Goal: Information Seeking & Learning: Understand process/instructions

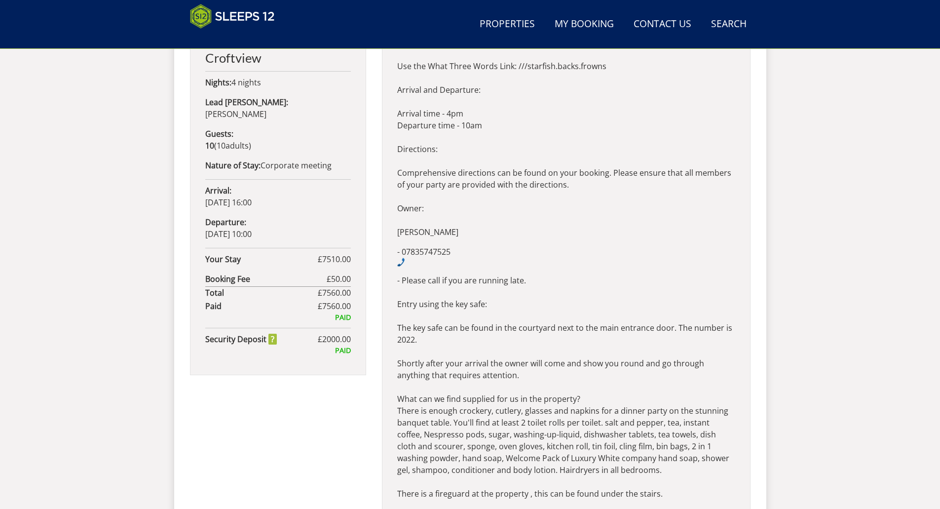
scroll to position [526, 0]
click at [408, 288] on p "- Please call if you are running late. Entry using the key safe: The key safe c…" at bounding box center [566, 482] width 338 height 414
drag, startPoint x: 398, startPoint y: 327, endPoint x: 418, endPoint y: 340, distance: 24.5
click at [418, 340] on p "- Please call if you are running late. Entry using the key safe: The key safe c…" at bounding box center [566, 482] width 338 height 414
copy p "The key safe can be found in the courtyard next to the main entrance door. The …"
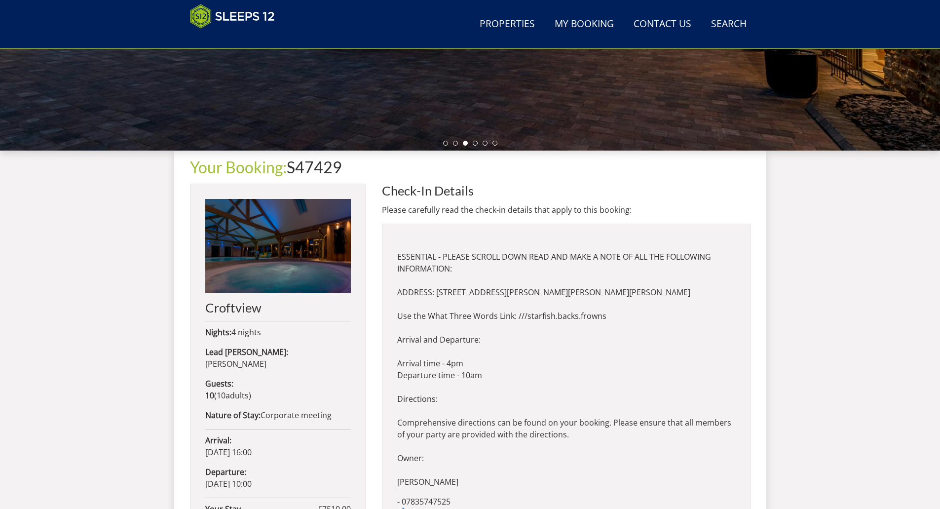
scroll to position [280, 0]
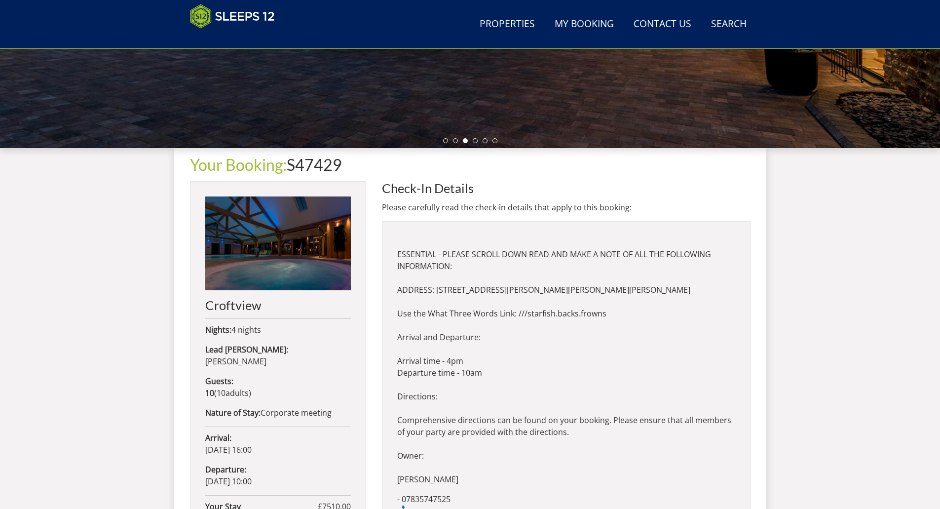
drag, startPoint x: 598, startPoint y: 312, endPoint x: 395, endPoint y: 309, distance: 202.3
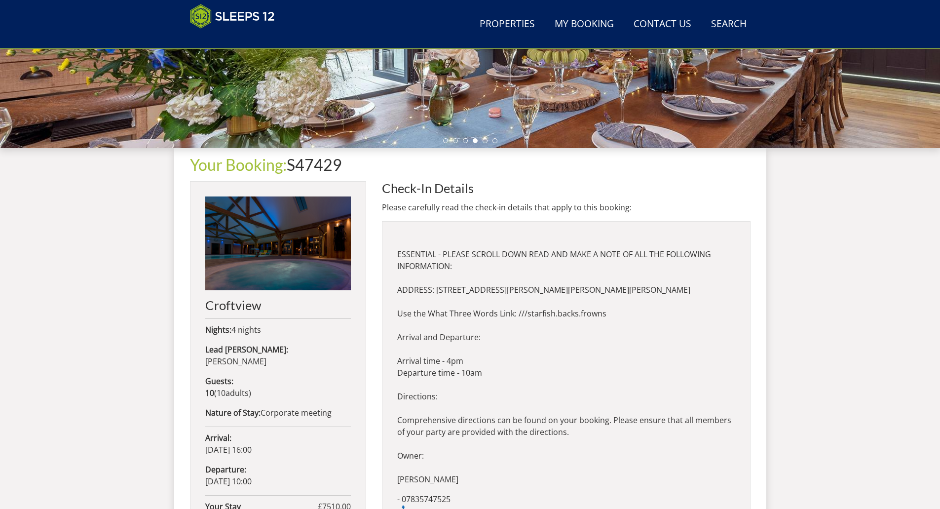
drag, startPoint x: 427, startPoint y: 313, endPoint x: 726, endPoint y: 300, distance: 299.8
click at [726, 300] on p "ESSENTIAL - PLEASE SCROLL DOWN READ AND MAKE A NOTE OF ALL THE FOLLOWING INFORM…" at bounding box center [566, 360] width 338 height 249
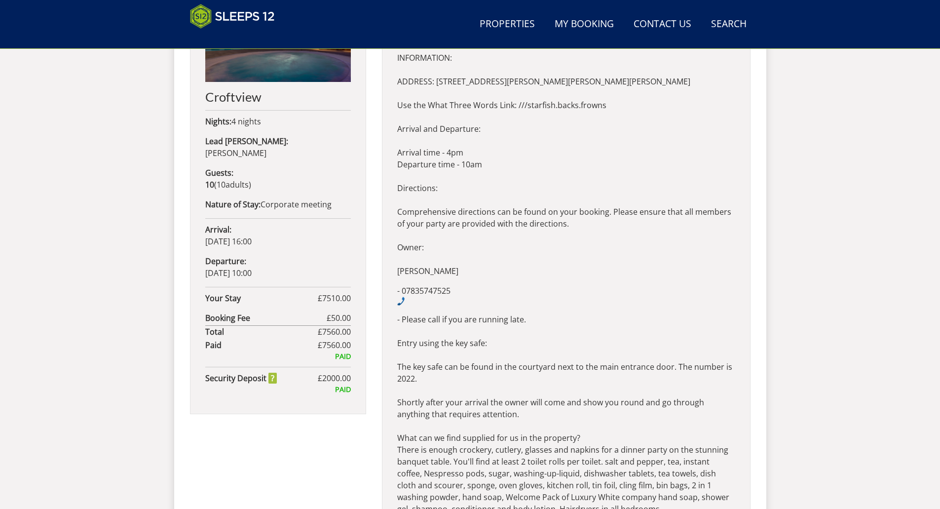
scroll to position [526, 0]
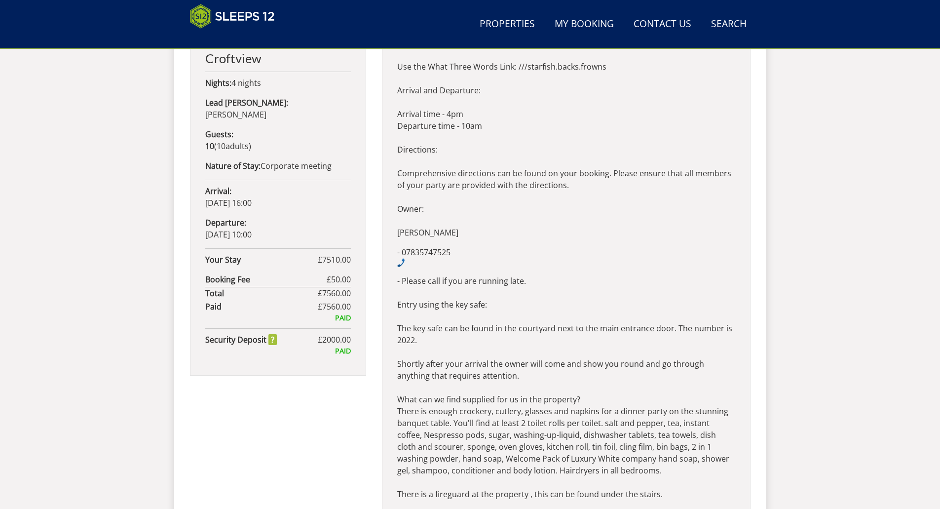
drag, startPoint x: 398, startPoint y: 328, endPoint x: 494, endPoint y: 379, distance: 109.3
click at [494, 379] on p "- Please call if you are running late. Entry using the key safe: The key safe c…" at bounding box center [566, 482] width 338 height 414
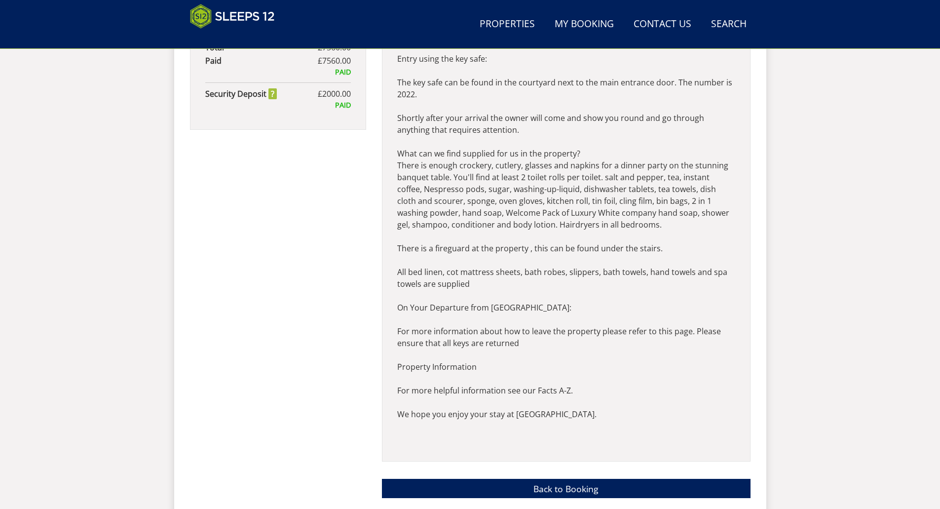
scroll to position [773, 0]
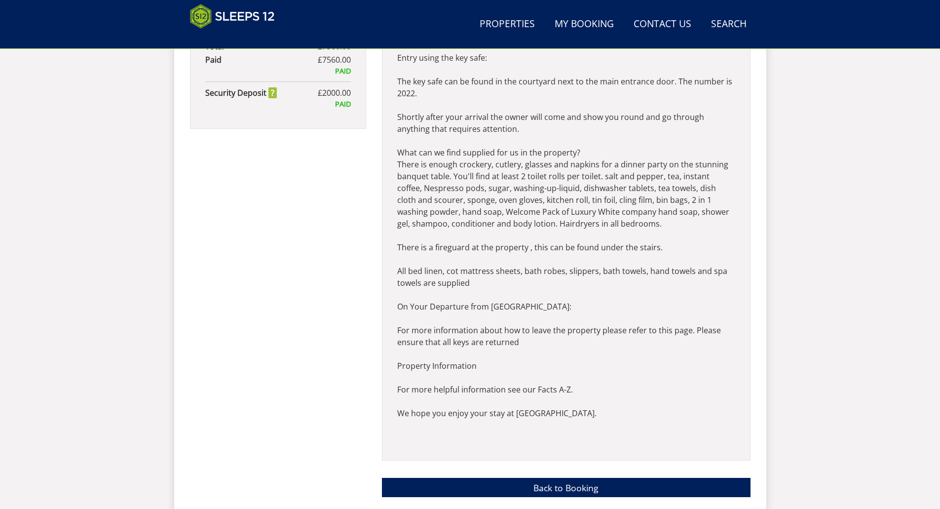
copy p "The key safe can be found in the courtyard next to the main entrance door. The …"
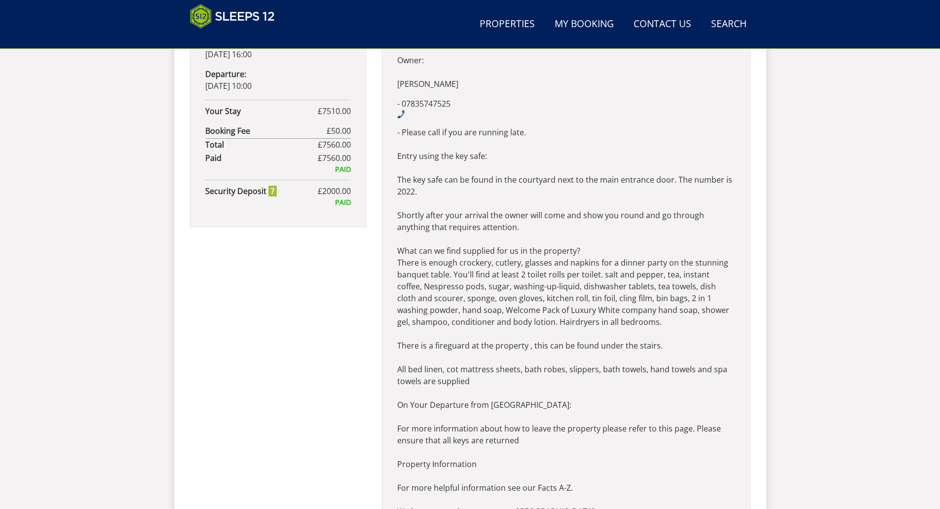
scroll to position [675, 0]
copy p "The key safe can be found in the courtyard next to the main entrance door. The …"
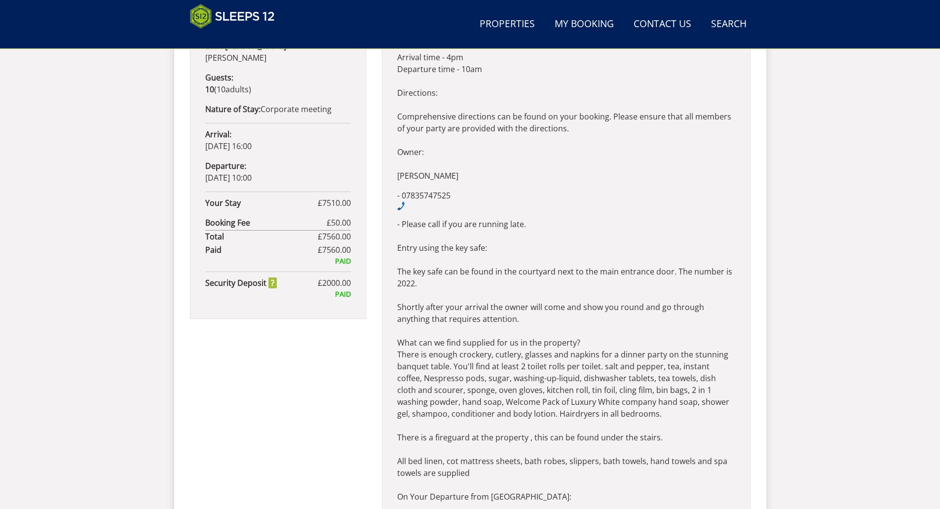
scroll to position [576, 0]
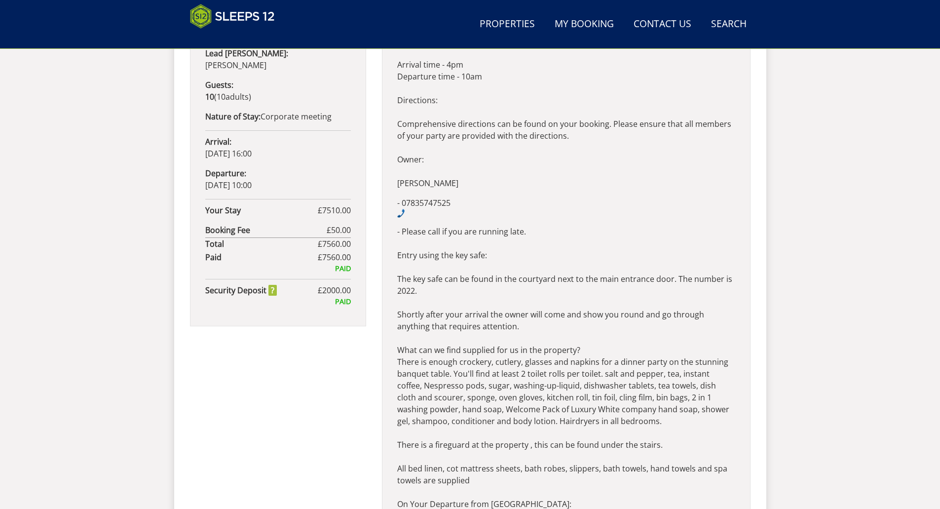
click at [600, 180] on p "ESSENTIAL - PLEASE SCROLL DOWN READ AND MAKE A NOTE OF ALL THE FOLLOWING INFORM…" at bounding box center [566, 64] width 338 height 249
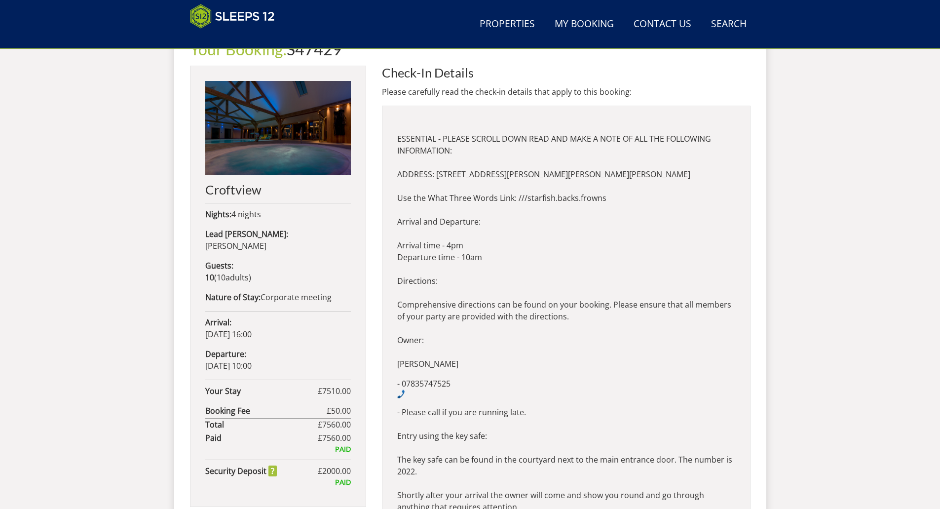
scroll to position [378, 0]
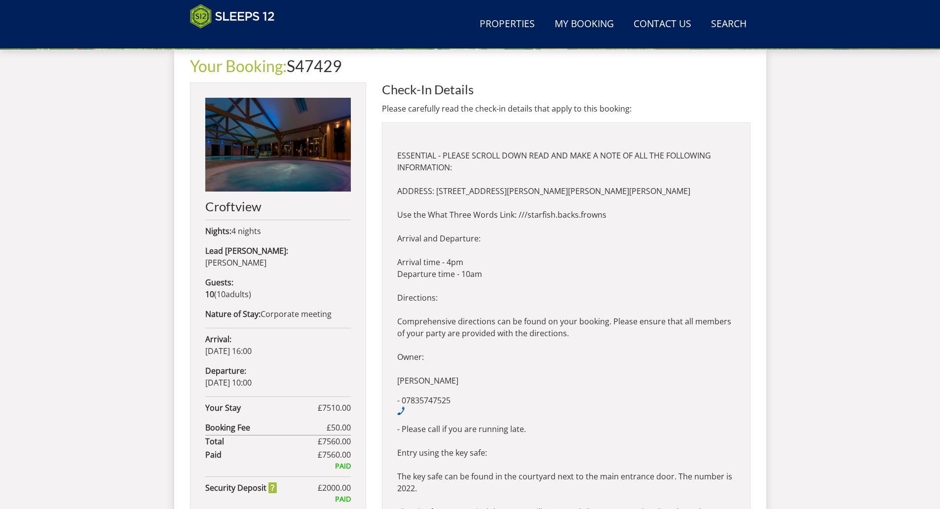
drag, startPoint x: 690, startPoint y: 192, endPoint x: 390, endPoint y: 190, distance: 300.5
click at [390, 190] on div "ESSENTIAL - PLEASE SCROLL DOWN READ AND MAKE A NOTE OF ALL THE FOLLOWING INFORM…" at bounding box center [566, 488] width 369 height 733
click at [492, 258] on p "ESSENTIAL - PLEASE SCROLL DOWN READ AND MAKE A NOTE OF ALL THE FOLLOWING INFORM…" at bounding box center [566, 262] width 338 height 249
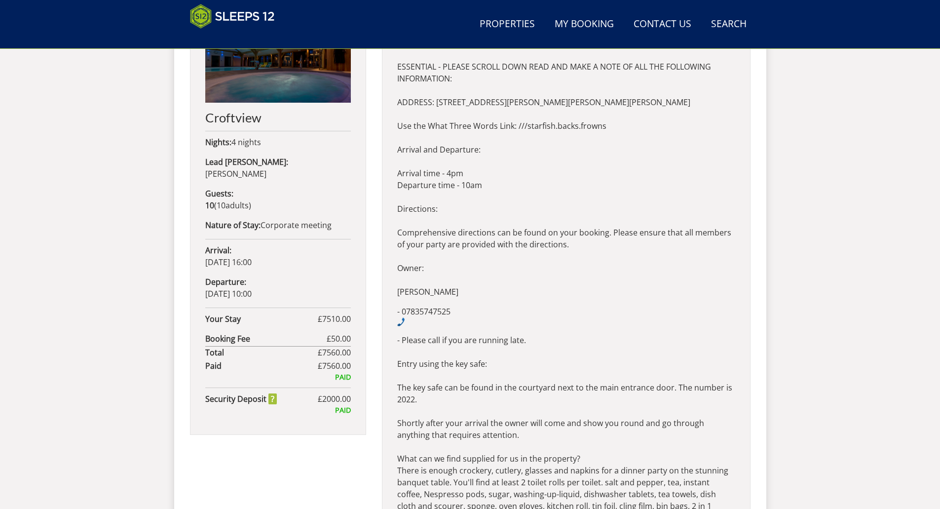
scroll to position [477, 0]
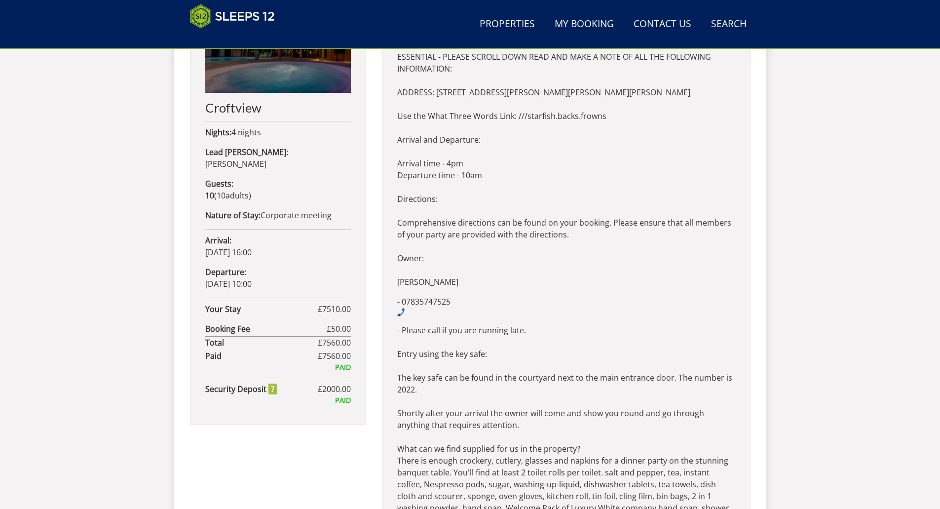
drag, startPoint x: 399, startPoint y: 375, endPoint x: 416, endPoint y: 388, distance: 22.2
drag, startPoint x: 396, startPoint y: 350, endPoint x: 420, endPoint y: 392, distance: 48.4
click at [420, 392] on div "ESSENTIAL - PLEASE SCROLL DOWN READ AND MAKE A NOTE OF ALL THE FOLLOWING INFORM…" at bounding box center [566, 390] width 369 height 733
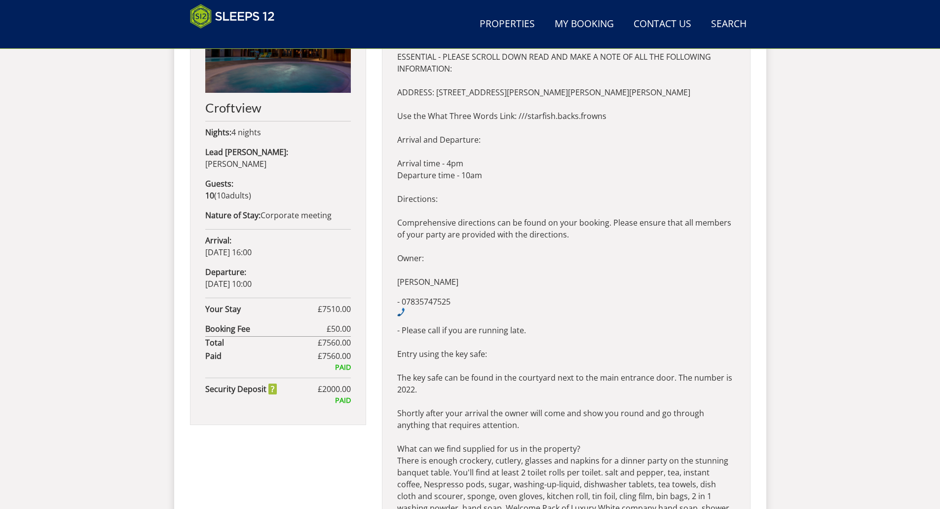
copy p "Entry using the key safe: The key safe can be found in the courtyard next to th…"
click at [501, 129] on p "ESSENTIAL - PLEASE SCROLL DOWN READ AND MAKE A NOTE OF ALL THE FOLLOWING INFORM…" at bounding box center [566, 163] width 338 height 249
drag, startPoint x: 614, startPoint y: 113, endPoint x: 427, endPoint y: 117, distance: 187.5
click at [427, 117] on p "ESSENTIAL - PLEASE SCROLL DOWN READ AND MAKE A NOTE OF ALL THE FOLLOWING INFORM…" at bounding box center [566, 163] width 338 height 249
copy p "What Three Words Link:​ ///starfish.backs.frowns"
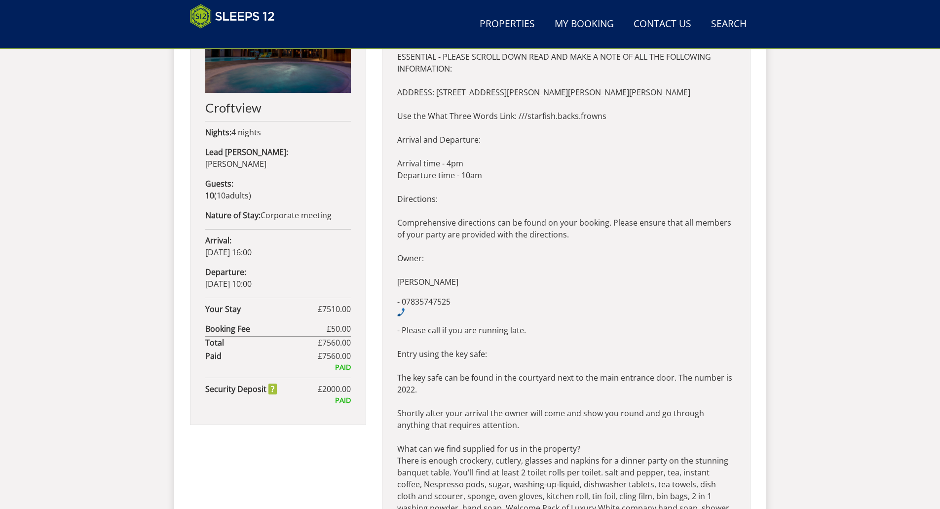
click at [466, 256] on p "ESSENTIAL - PLEASE SCROLL DOWN READ AND MAKE A NOTE OF ALL THE FOLLOWING INFORM…" at bounding box center [566, 163] width 338 height 249
drag, startPoint x: 396, startPoint y: 256, endPoint x: 451, endPoint y: 296, distance: 68.1
click at [451, 296] on div "ESSENTIAL - PLEASE SCROLL DOWN READ AND MAKE A NOTE OF ALL THE FOLLOWING INFORM…" at bounding box center [566, 390] width 369 height 733
copy div "Owner: [PERSON_NAME] - 07835747525"
click at [597, 245] on p "ESSENTIAL - PLEASE SCROLL DOWN READ AND MAKE A NOTE OF ALL THE FOLLOWING INFORM…" at bounding box center [566, 163] width 338 height 249
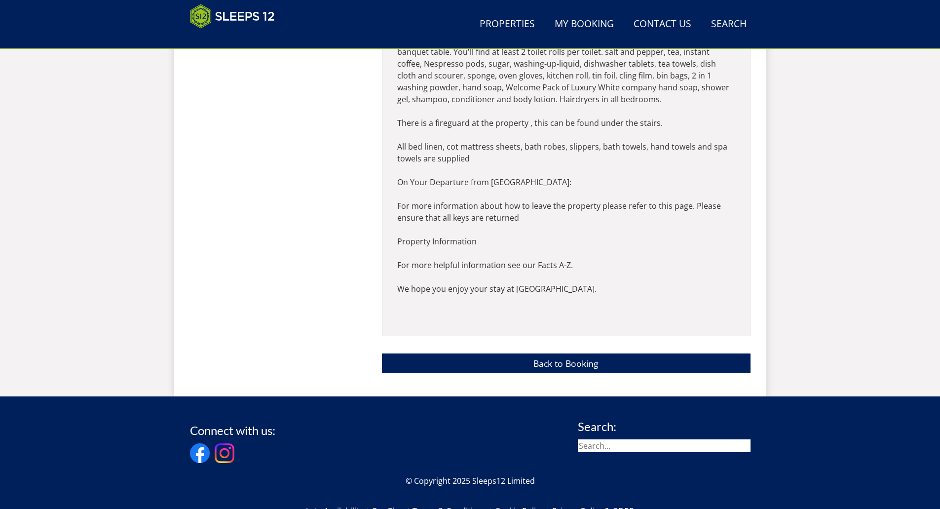
scroll to position [898, 0]
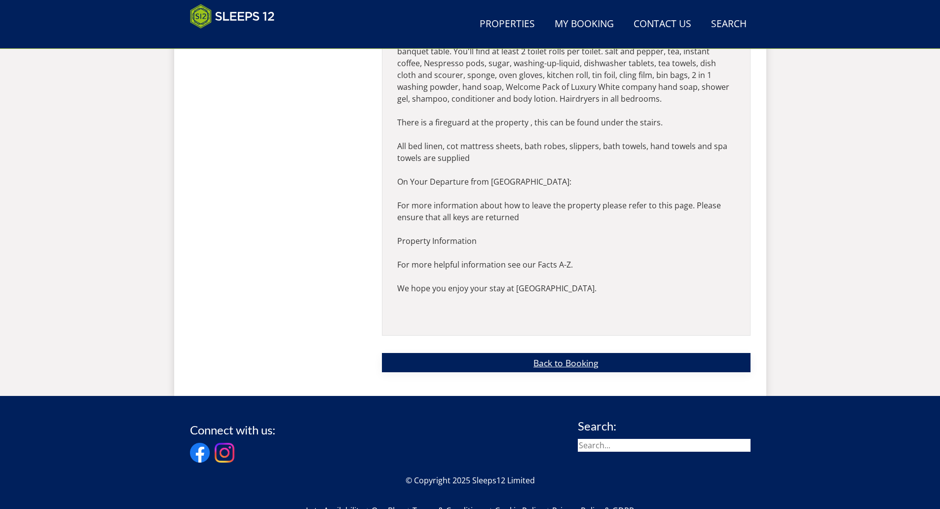
click at [571, 364] on link "Back to Booking" at bounding box center [566, 362] width 369 height 19
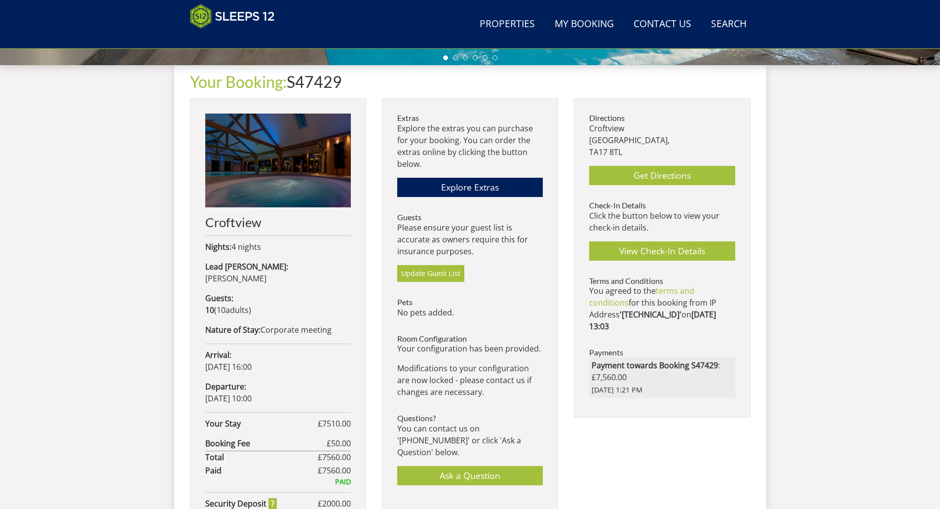
scroll to position [364, 0]
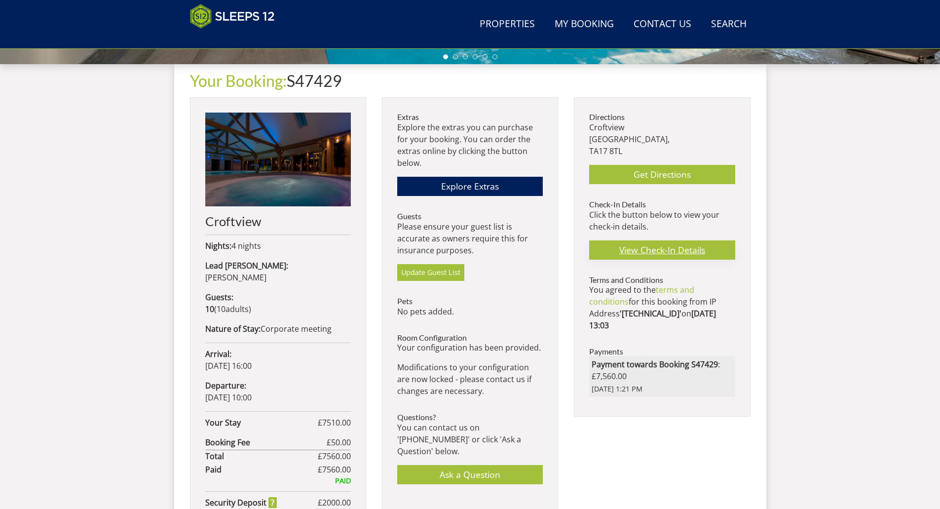
click at [684, 244] on link "View Check-In Details" at bounding box center [662, 249] width 146 height 19
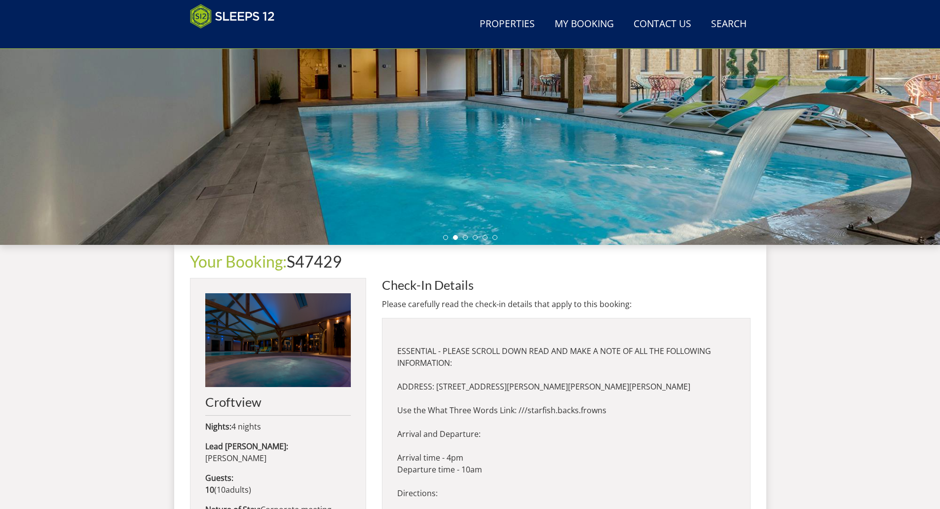
scroll to position [181, 0]
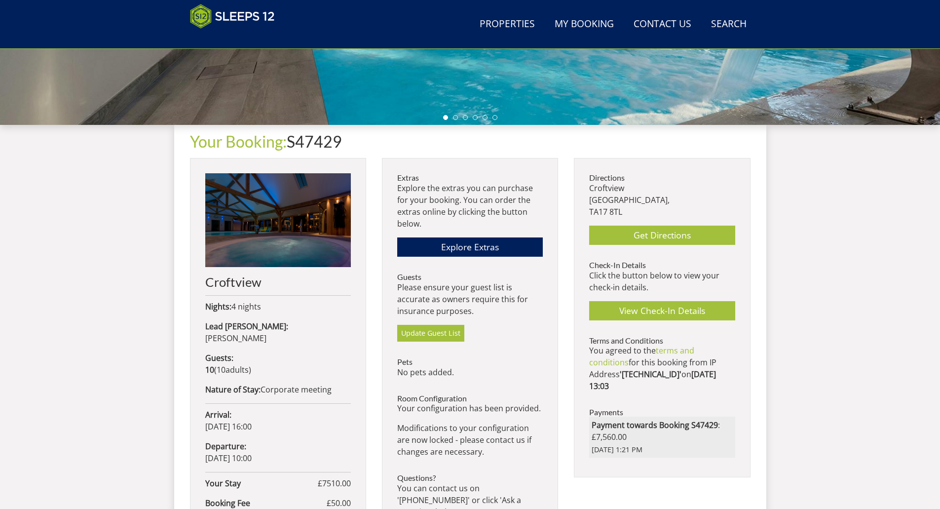
scroll to position [314, 0]
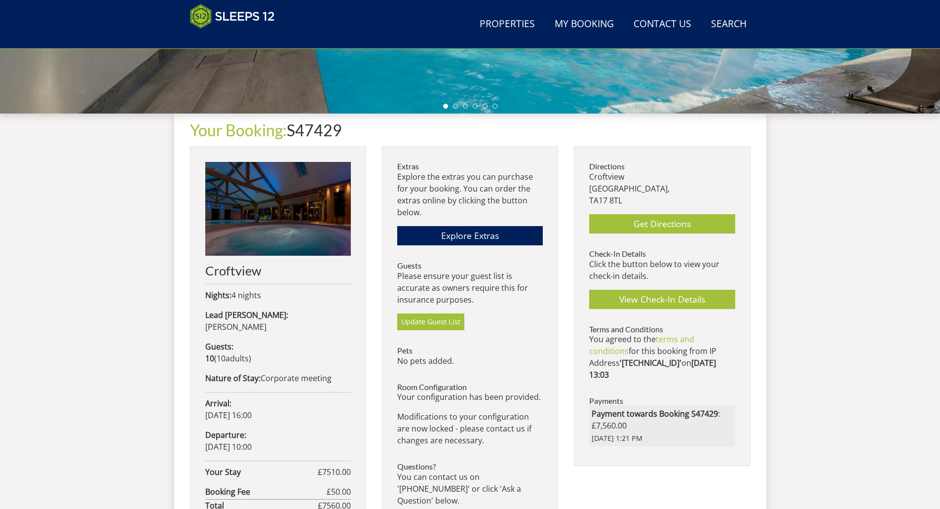
click at [437, 332] on ul "Extras Explore the extras you can purchase for your booking. You can order the …" at bounding box center [470, 348] width 146 height 372
click at [437, 321] on link "Update Guest List" at bounding box center [430, 321] width 67 height 17
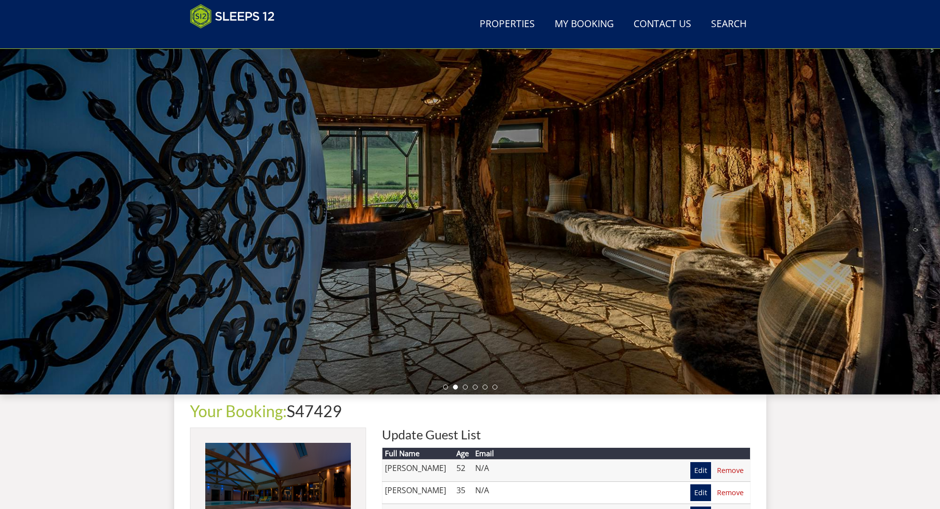
scroll to position [33, 0]
click at [917, 229] on div at bounding box center [470, 221] width 940 height 345
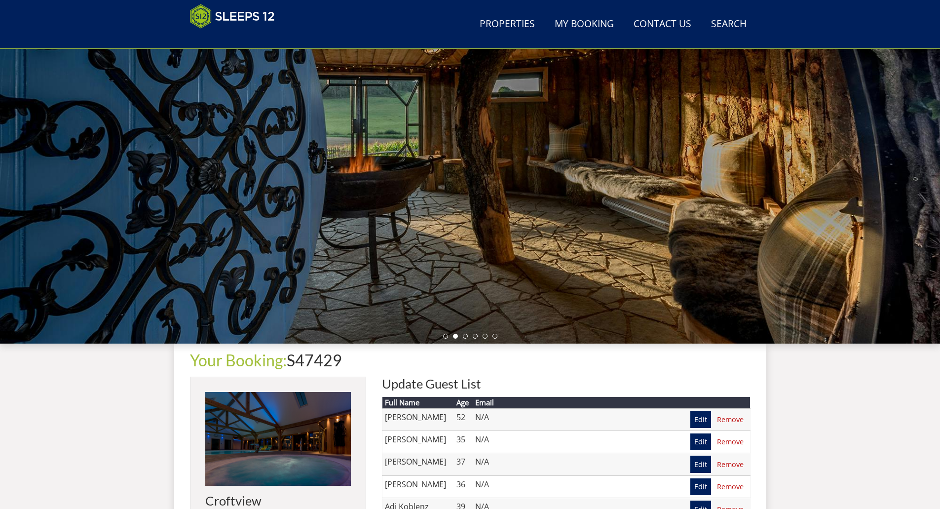
scroll to position [82, 0]
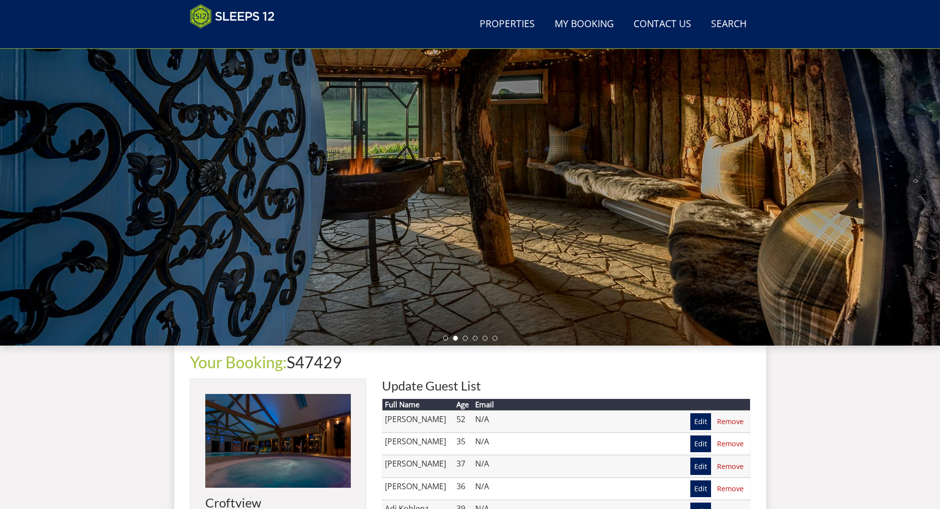
click at [714, 202] on div at bounding box center [470, 172] width 940 height 345
click at [876, 168] on div at bounding box center [470, 172] width 940 height 345
click at [862, 206] on div at bounding box center [470, 172] width 940 height 345
click at [77, 213] on div at bounding box center [470, 172] width 940 height 345
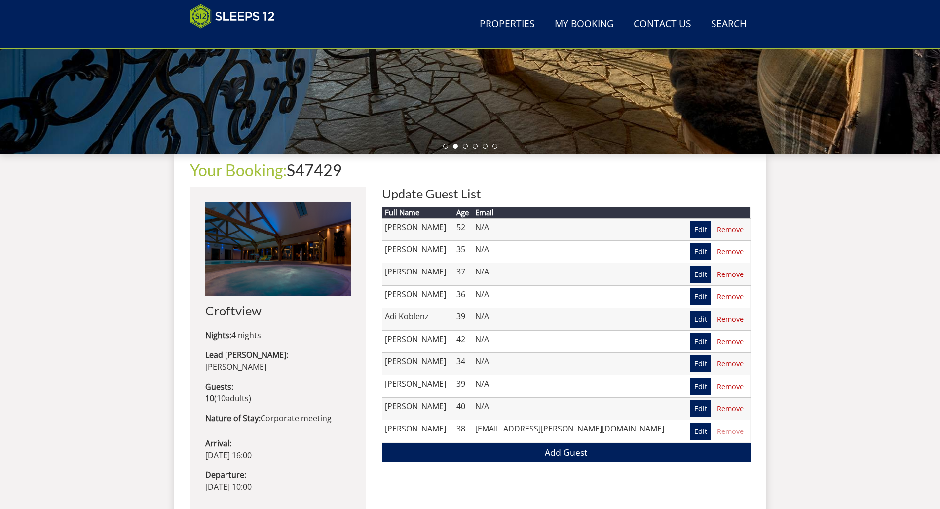
scroll to position [280, 0]
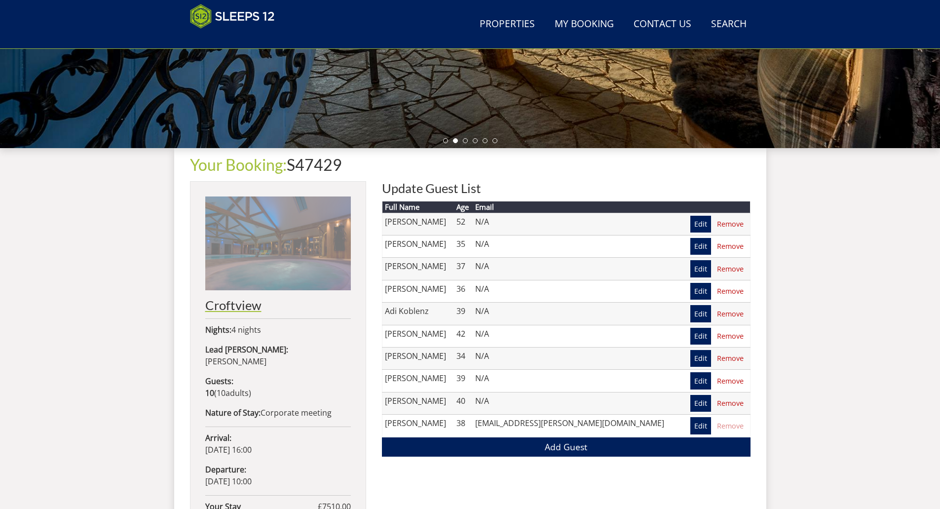
click at [276, 266] on img at bounding box center [278, 243] width 146 height 94
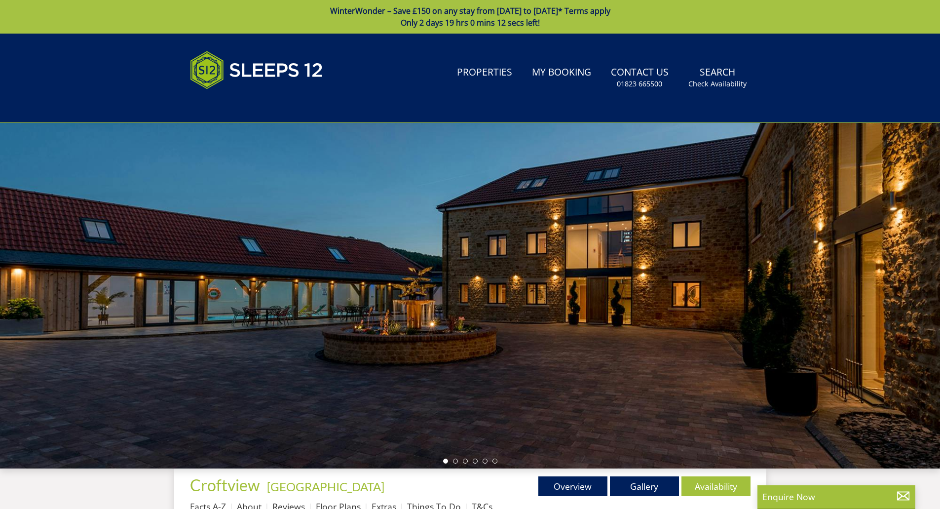
click at [914, 252] on div at bounding box center [470, 295] width 940 height 345
click at [454, 464] on div at bounding box center [470, 295] width 940 height 345
click at [452, 458] on ul at bounding box center [470, 460] width 54 height 5
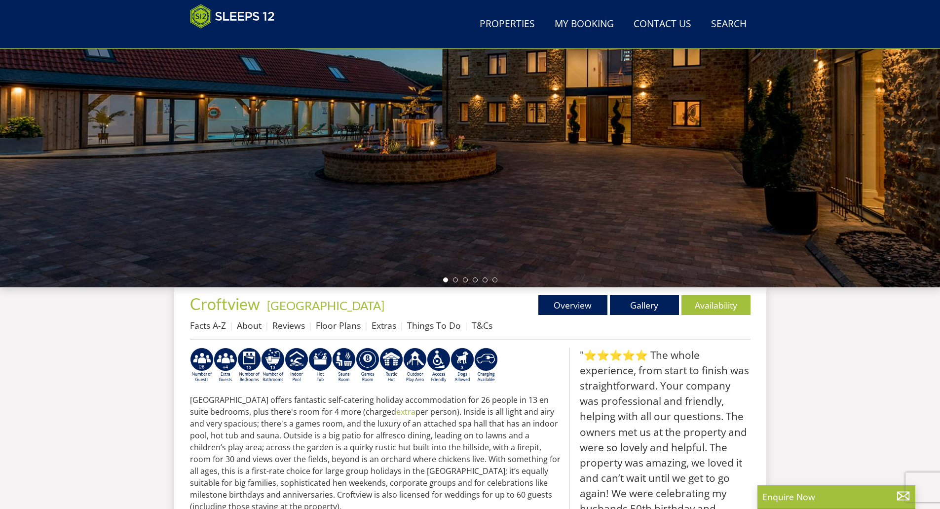
scroll to position [158, 0]
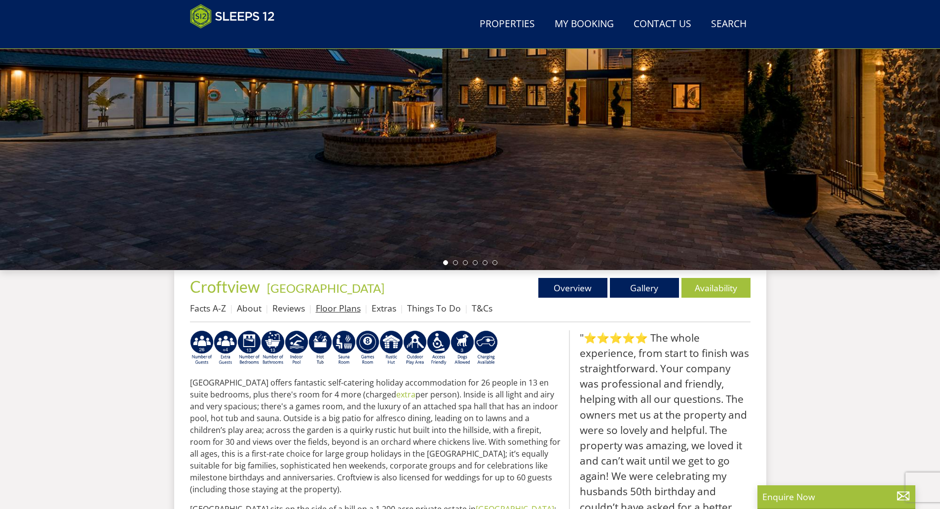
click at [331, 304] on link "Floor Plans" at bounding box center [338, 308] width 45 height 12
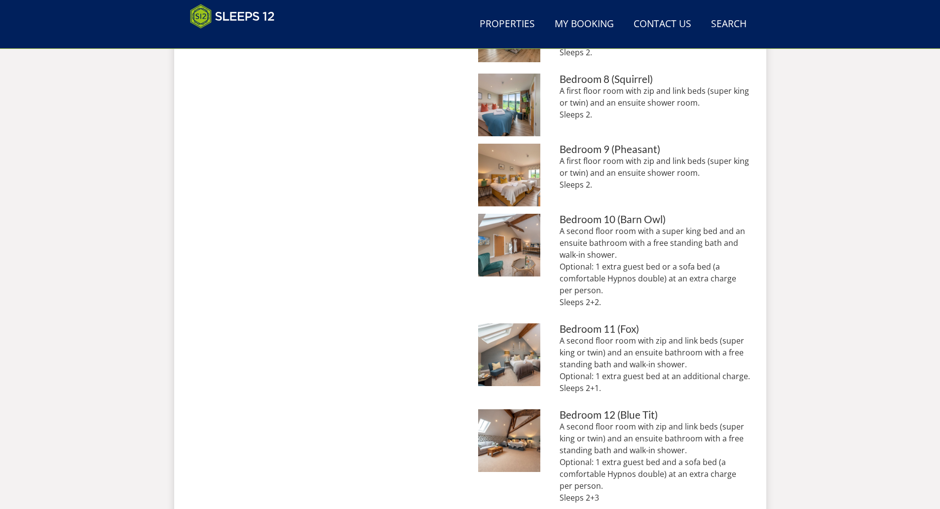
scroll to position [1005, 0]
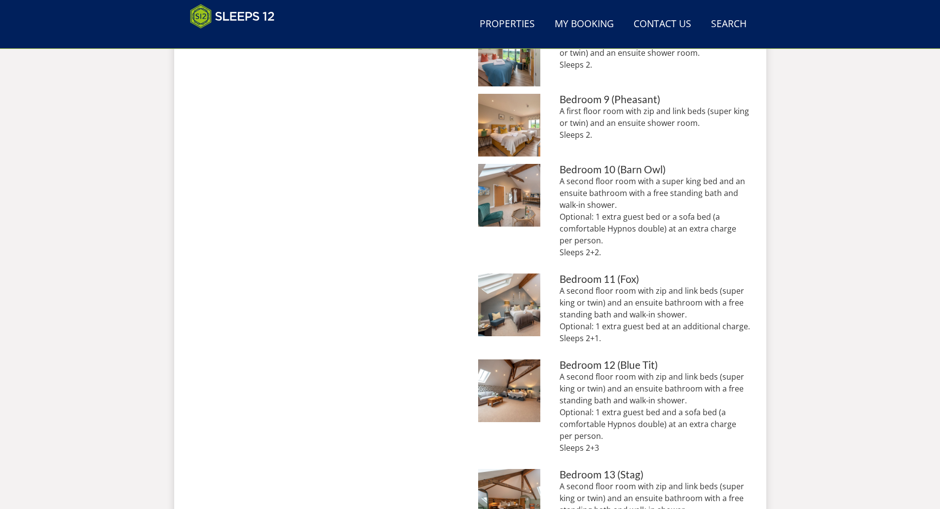
click at [513, 210] on img at bounding box center [509, 195] width 63 height 63
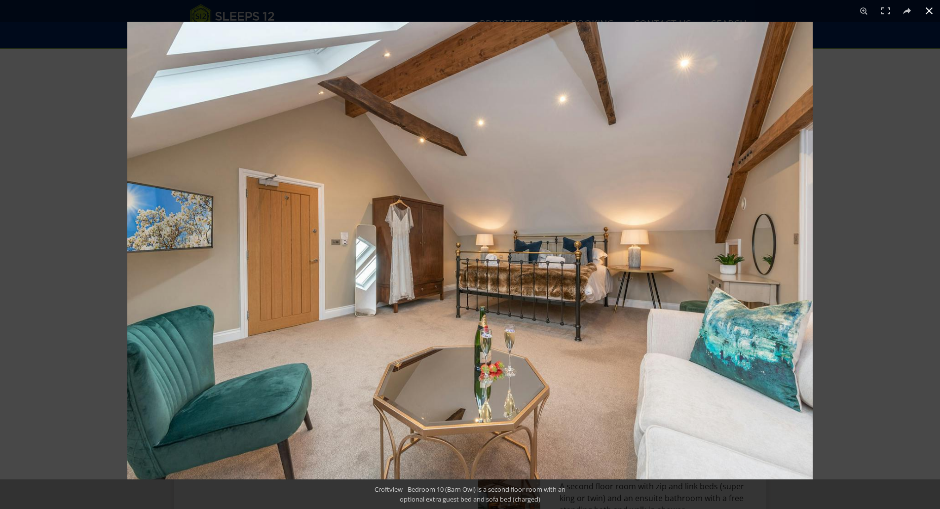
click at [112, 125] on div at bounding box center [470, 254] width 940 height 509
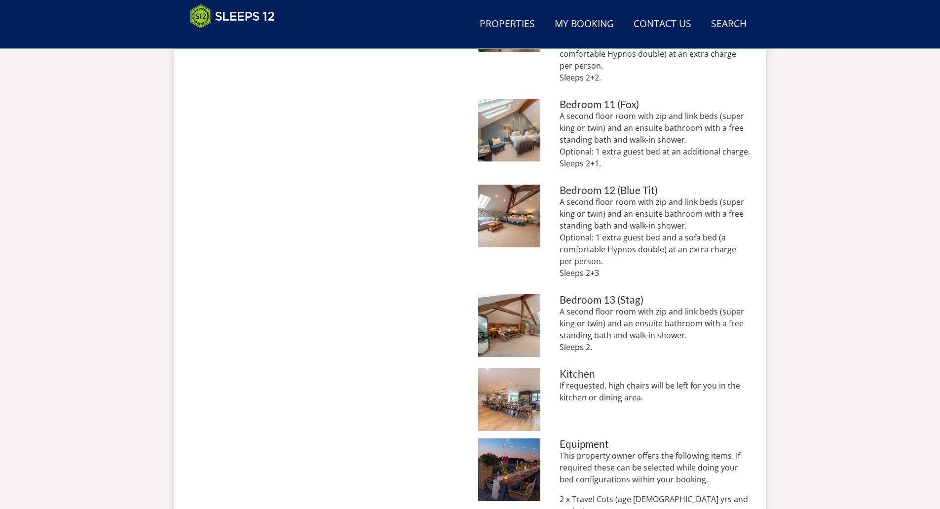
scroll to position [1203, 0]
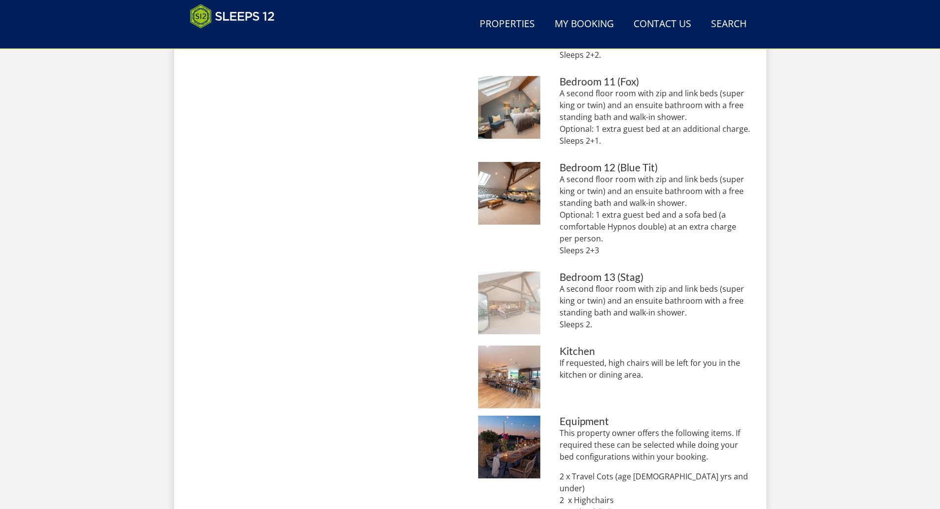
click at [531, 313] on img at bounding box center [509, 302] width 63 height 63
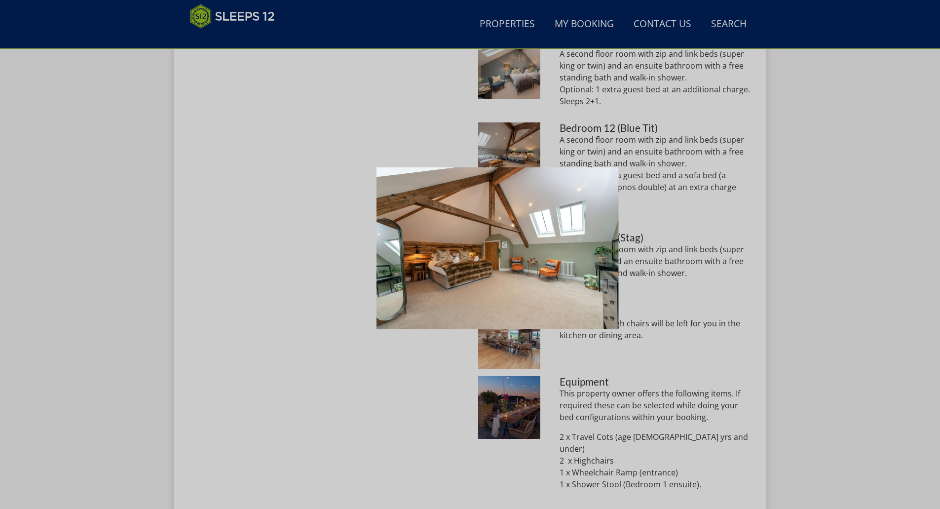
scroll to position [1252, 0]
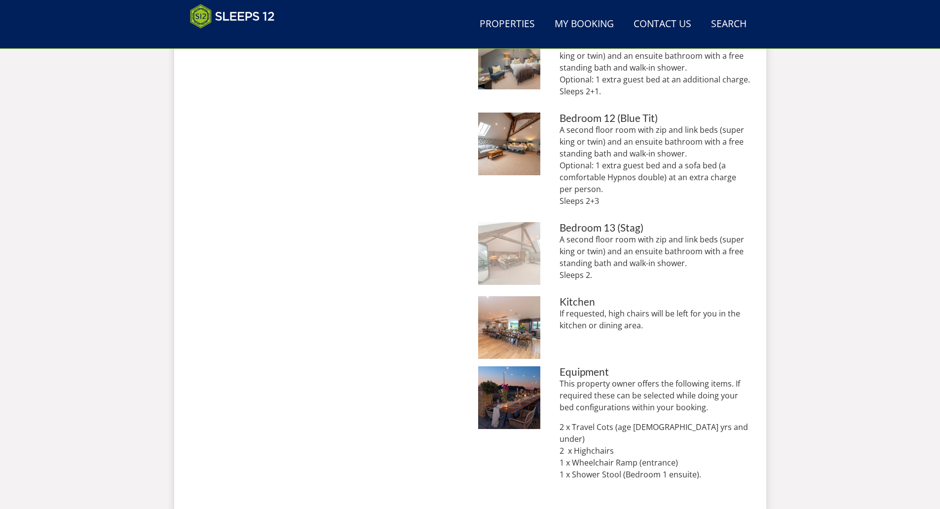
click at [533, 236] on img at bounding box center [509, 253] width 63 height 63
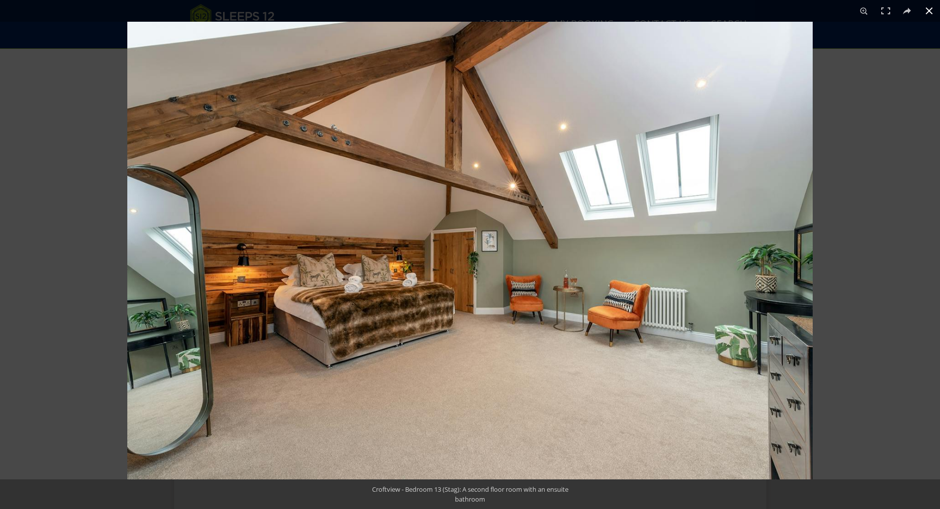
click at [882, 126] on div at bounding box center [597, 276] width 940 height 509
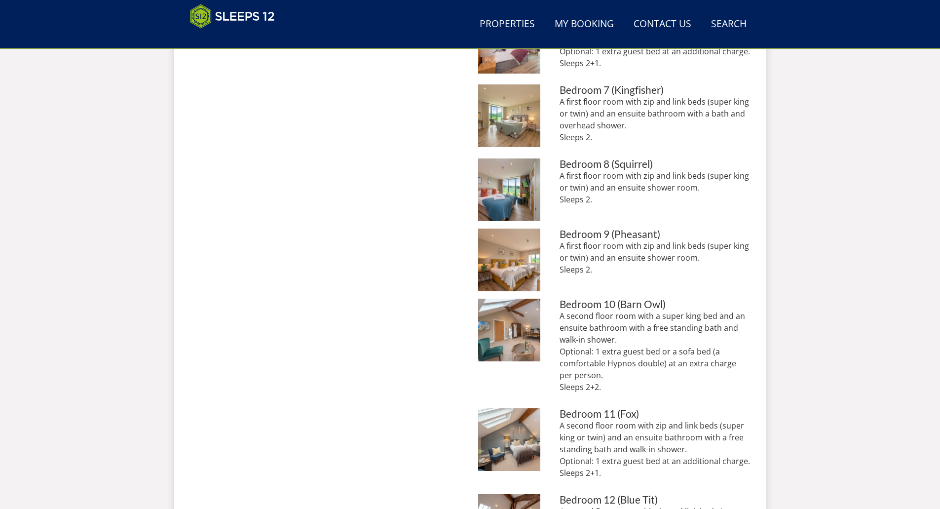
scroll to position [857, 0]
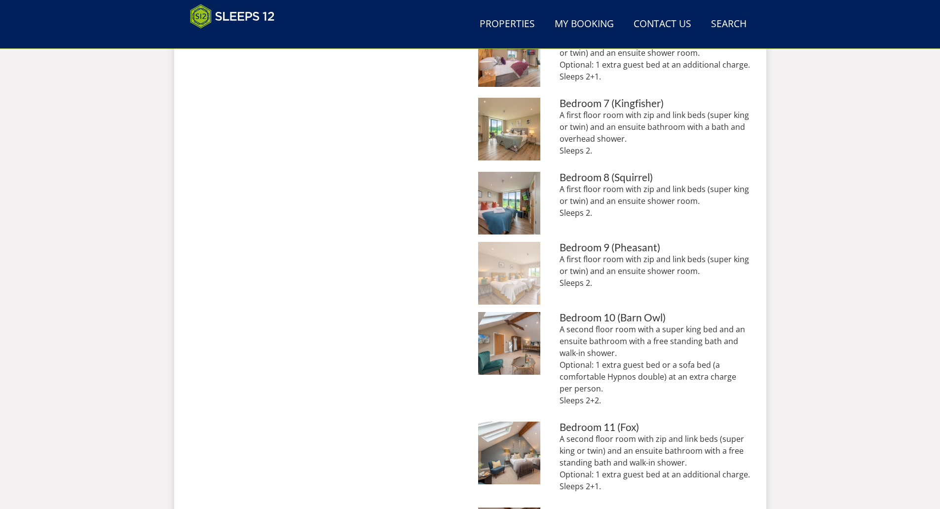
click at [520, 272] on img at bounding box center [509, 273] width 63 height 63
